Goal: Information Seeking & Learning: Find specific fact

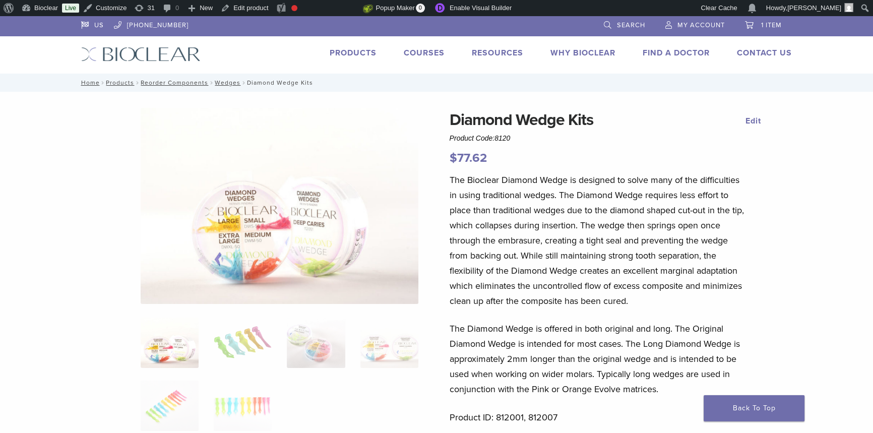
click at [345, 50] on link "Products" at bounding box center [353, 53] width 47 height 10
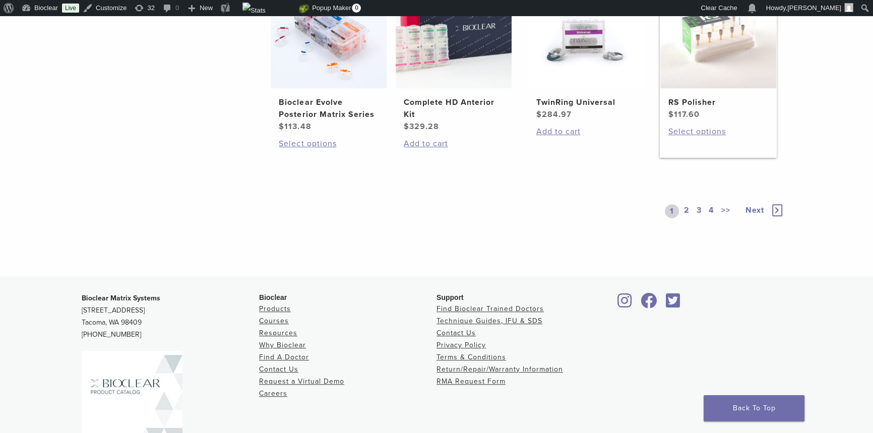
scroll to position [709, 0]
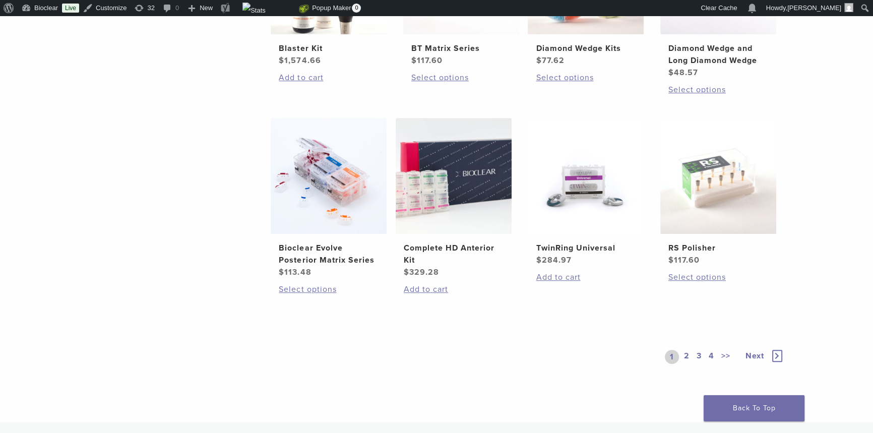
click at [687, 354] on link "2" at bounding box center [687, 357] width 10 height 14
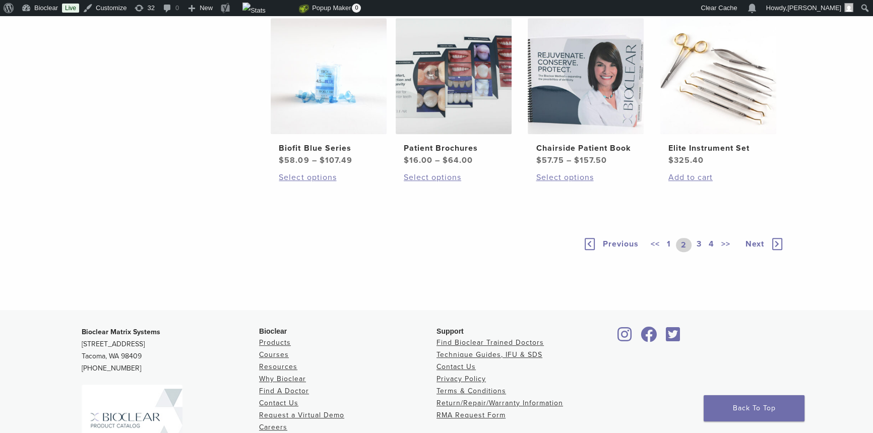
scroll to position [847, 0]
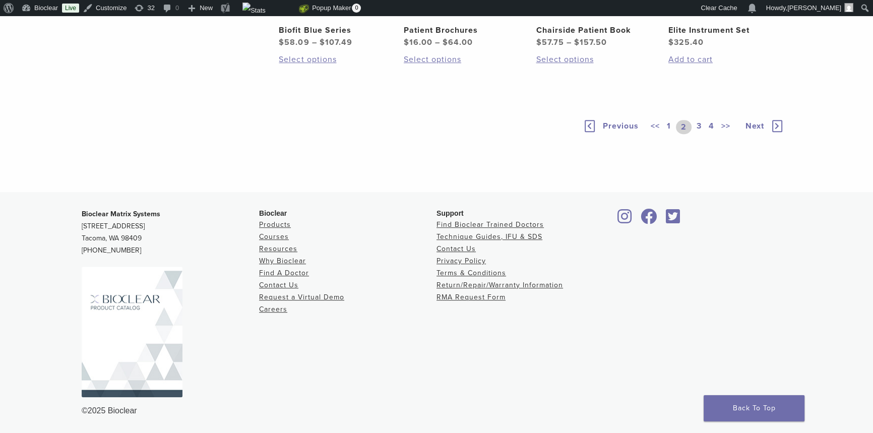
click at [695, 134] on link "3" at bounding box center [698, 127] width 9 height 14
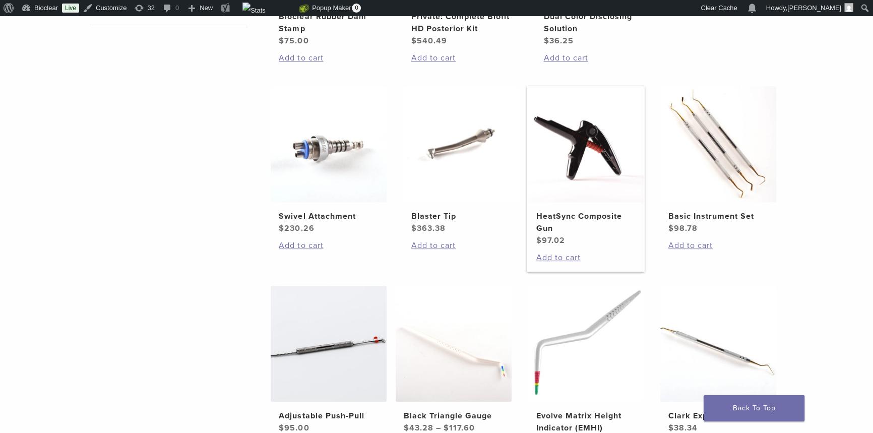
scroll to position [443, 0]
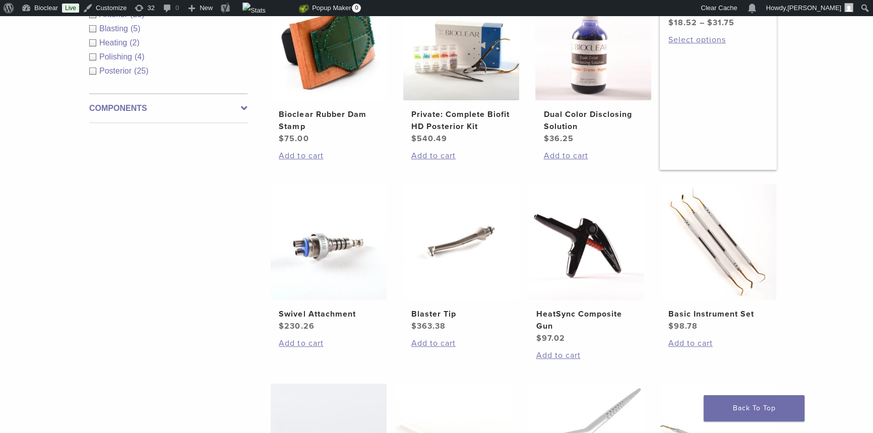
click at [716, 17] on h2 "Bioclear Blasting Powder" at bounding box center [718, 4] width 100 height 24
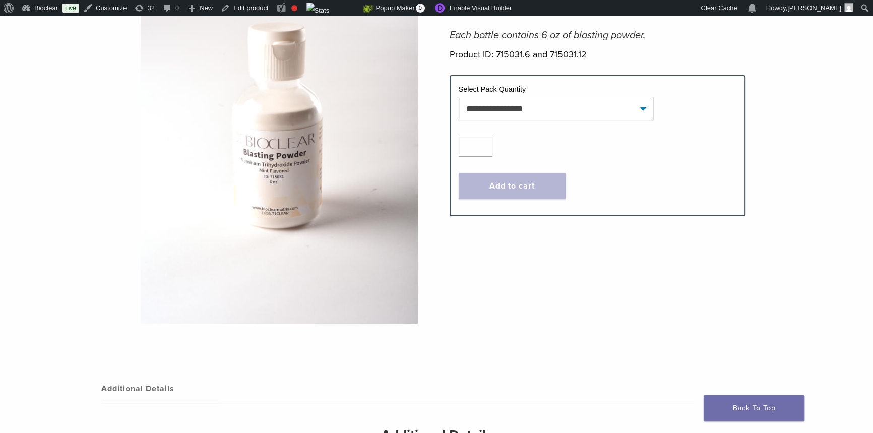
scroll to position [45, 0]
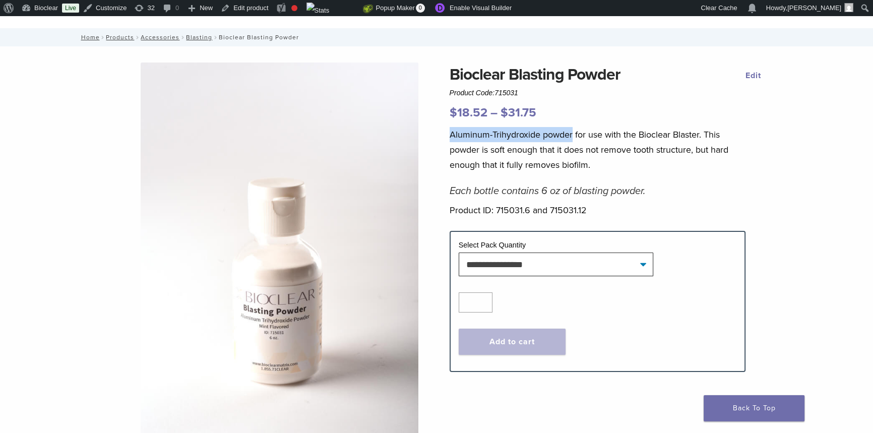
drag, startPoint x: 448, startPoint y: 133, endPoint x: 572, endPoint y: 135, distance: 124.0
click at [572, 135] on div "**********" at bounding box center [437, 285] width 726 height 447
copy p "Aluminum-Trihydroxide powder"
